Goal: Transaction & Acquisition: Book appointment/travel/reservation

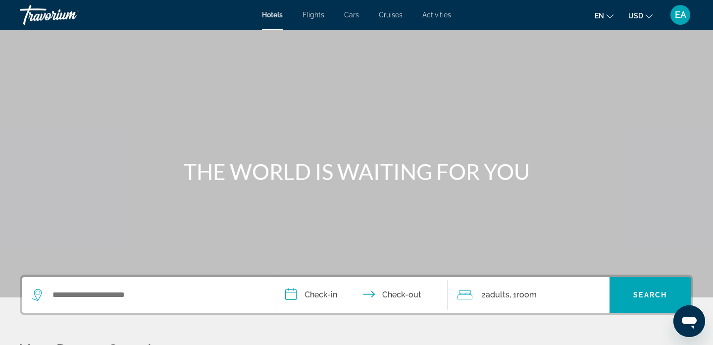
click at [313, 14] on span "Flights" at bounding box center [314, 15] width 22 height 8
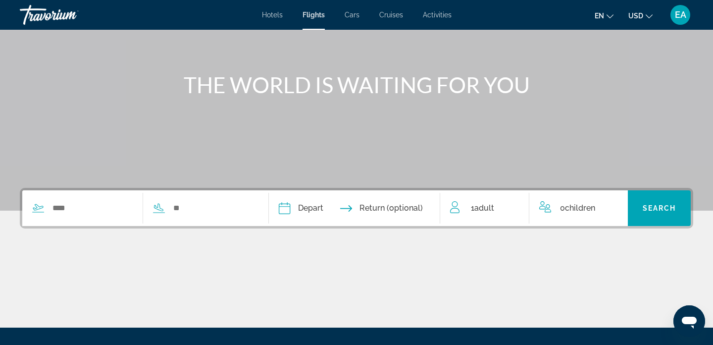
scroll to position [88, 0]
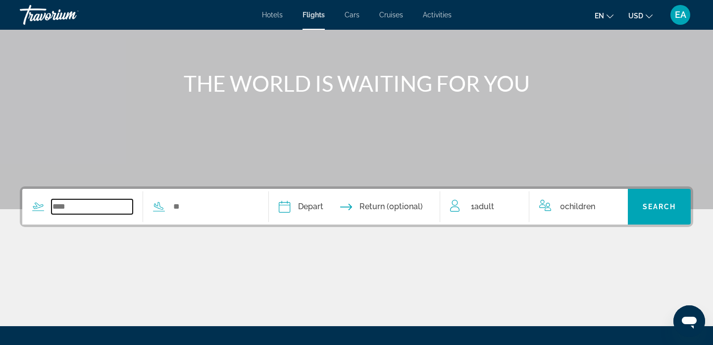
click at [123, 203] on input "Search widget" at bounding box center [92, 206] width 81 height 15
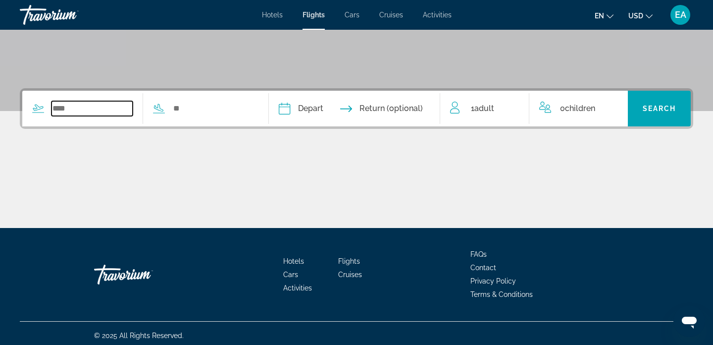
scroll to position [191, 0]
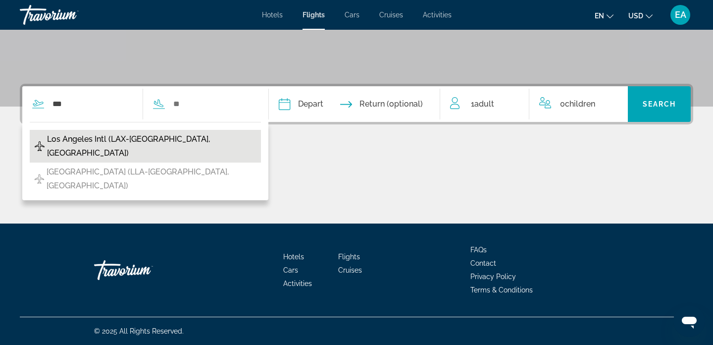
click at [101, 144] on span "Los Angeles Intl (LAX-[GEOGRAPHIC_DATA], [GEOGRAPHIC_DATA])" at bounding box center [151, 146] width 209 height 28
type input "**********"
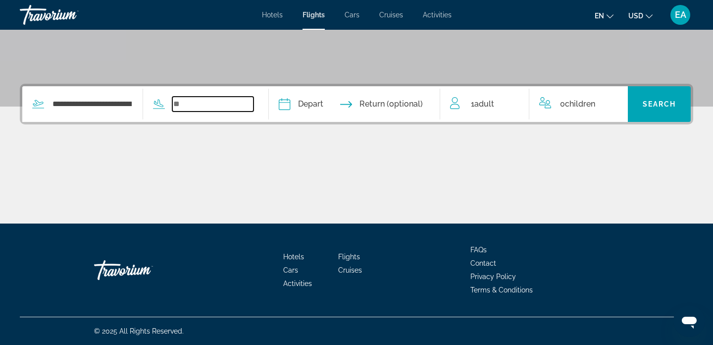
click at [199, 105] on input "Search widget" at bounding box center [212, 104] width 81 height 15
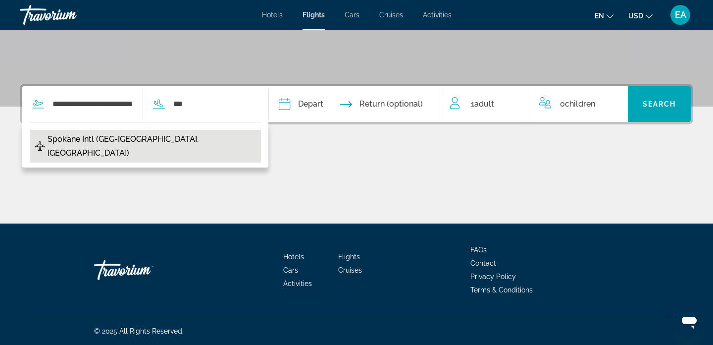
click at [165, 138] on span "Spokane Intl (GEG-[GEOGRAPHIC_DATA], [GEOGRAPHIC_DATA])" at bounding box center [152, 146] width 209 height 28
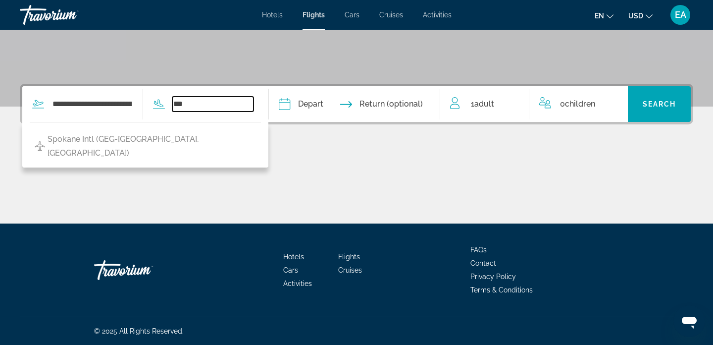
type input "**********"
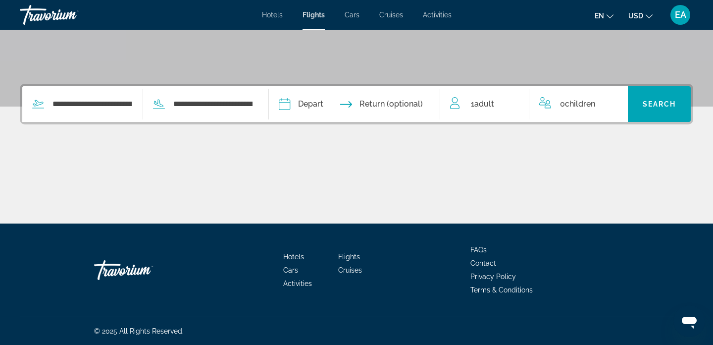
click at [329, 107] on input "Depart date" at bounding box center [318, 105] width 85 height 39
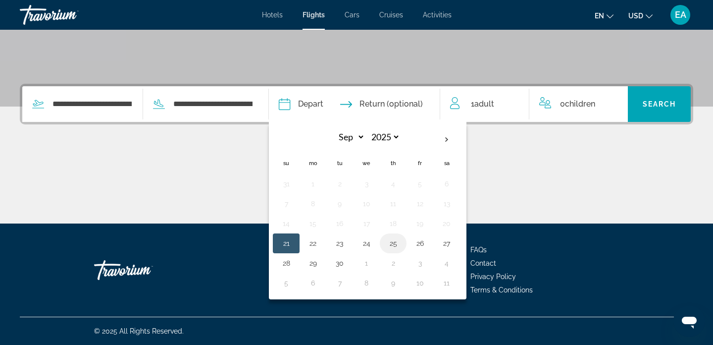
click at [401, 245] on button "25" at bounding box center [393, 243] width 16 height 14
type input "**********"
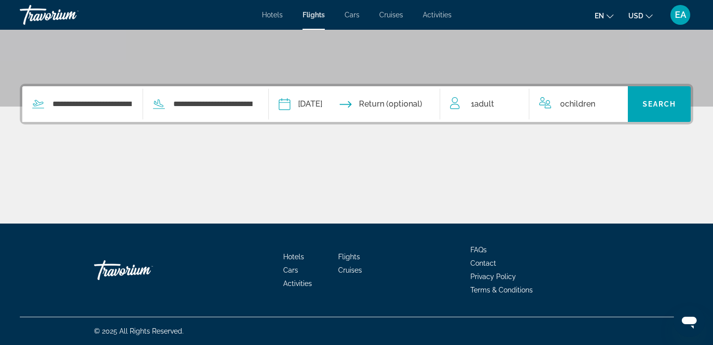
click at [403, 102] on input "Return date" at bounding box center [402, 105] width 85 height 39
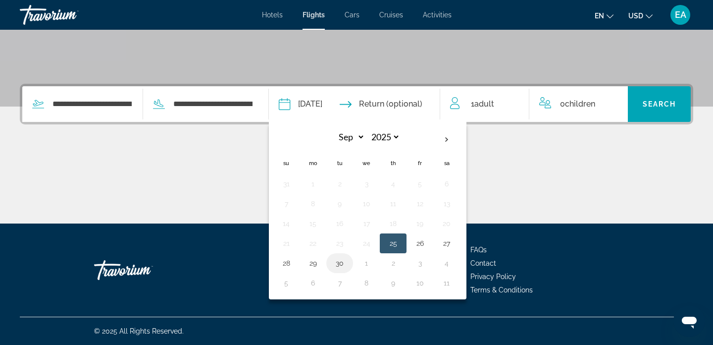
click at [343, 266] on button "30" at bounding box center [340, 263] width 16 height 14
type input "**********"
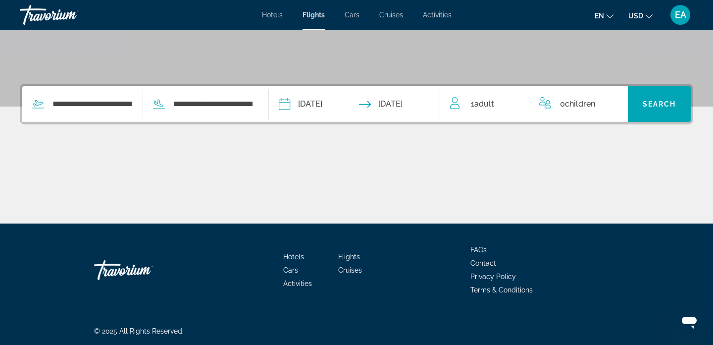
click at [472, 101] on span "1 Adult Adults" at bounding box center [482, 104] width 23 height 14
click at [510, 101] on icon "Increment adults" at bounding box center [514, 102] width 9 height 12
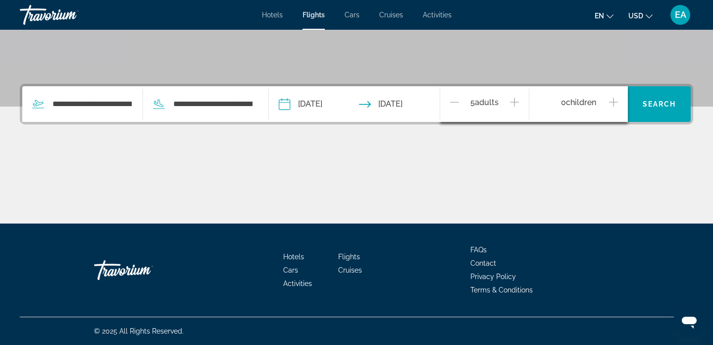
click at [510, 101] on icon "Increment adults" at bounding box center [514, 102] width 9 height 12
click at [453, 104] on icon "Decrement adults" at bounding box center [454, 102] width 9 height 12
click at [649, 101] on span "Search" at bounding box center [660, 104] width 34 height 8
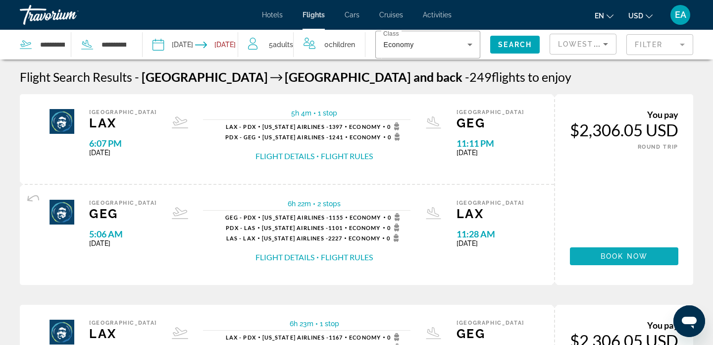
click at [595, 257] on span "Main content" at bounding box center [624, 256] width 108 height 24
